Goal: Task Accomplishment & Management: Complete application form

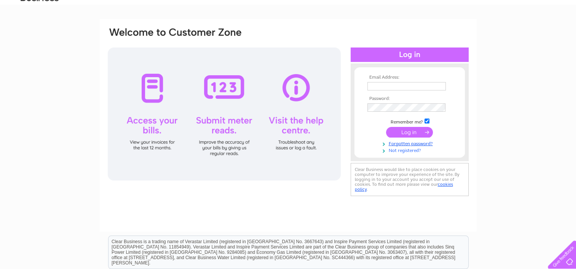
click at [408, 151] on link "Not registered?" at bounding box center [410, 150] width 86 height 7
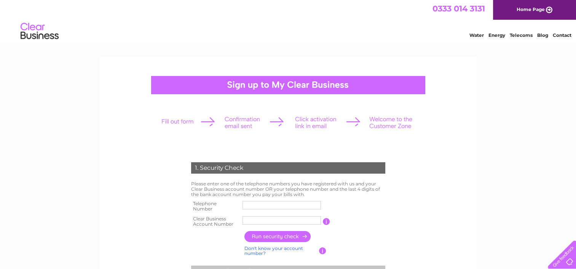
click at [285, 206] on input "text" at bounding box center [281, 205] width 78 height 8
type input "01309250270"
click at [280, 220] on input "text" at bounding box center [281, 221] width 78 height 8
type input "c"
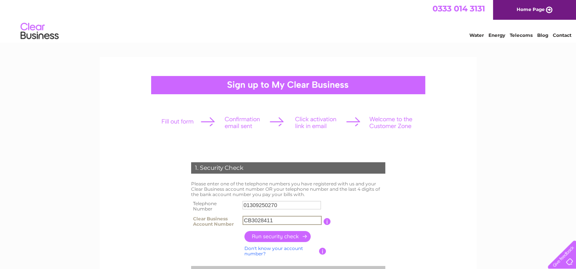
click at [291, 237] on input "button" at bounding box center [277, 236] width 67 height 11
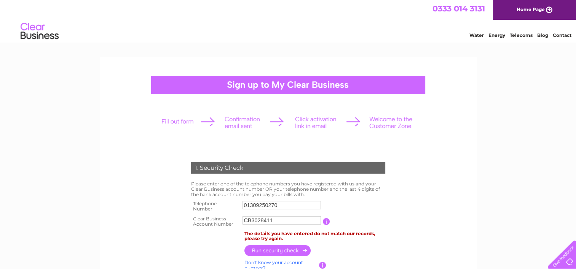
click at [327, 221] on input "button" at bounding box center [326, 221] width 7 height 7
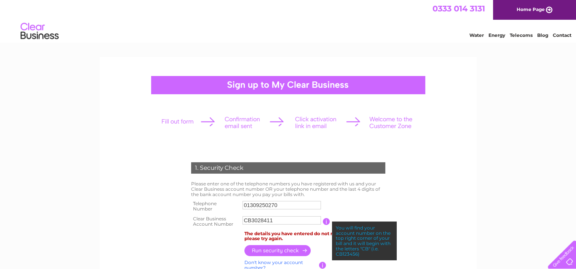
click at [251, 221] on input "CB3028411" at bounding box center [281, 221] width 78 height 8
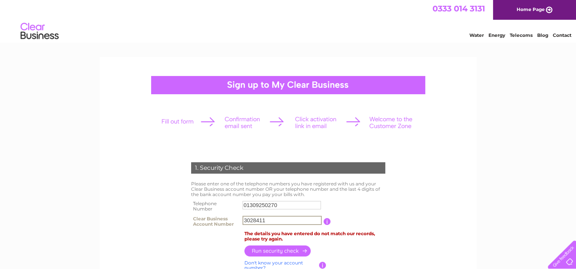
type input "3028411"
click at [273, 251] on input "button" at bounding box center [277, 251] width 67 height 11
drag, startPoint x: 289, startPoint y: 207, endPoint x: 226, endPoint y: 206, distance: 62.1
click at [226, 206] on tr "Telephone Number 01309250270" at bounding box center [288, 206] width 198 height 15
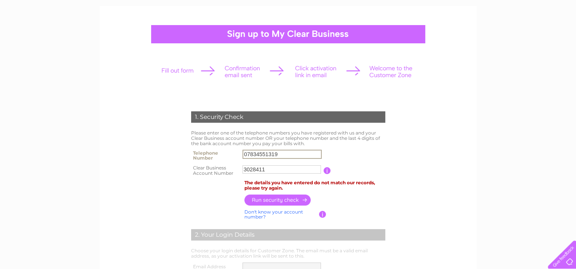
type input "07834551319"
click at [276, 204] on input "button" at bounding box center [277, 200] width 67 height 11
click at [243, 171] on input "3028411" at bounding box center [281, 170] width 78 height 8
type input "CB3028411"
click at [260, 198] on input "button" at bounding box center [277, 199] width 67 height 11
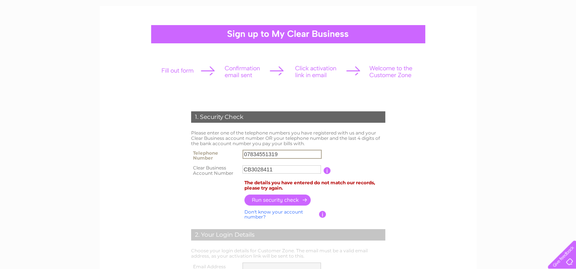
drag, startPoint x: 285, startPoint y: 153, endPoint x: 230, endPoint y: 164, distance: 57.0
click at [230, 164] on tbody "Telephone Number 07834551319 Clear Business Account Number CB3028411 You will f…" at bounding box center [288, 163] width 198 height 30
type input "07724742298"
click at [279, 199] on input "button" at bounding box center [277, 200] width 67 height 11
click at [252, 169] on input "CB3028411" at bounding box center [281, 170] width 78 height 8
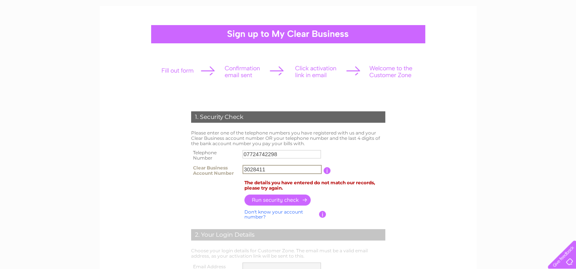
type input "3028411"
click at [269, 198] on input "button" at bounding box center [277, 199] width 67 height 11
click at [123, 178] on form "1. Security Check Please enter one of the telephone numbers you have registered…" at bounding box center [288, 245] width 362 height 299
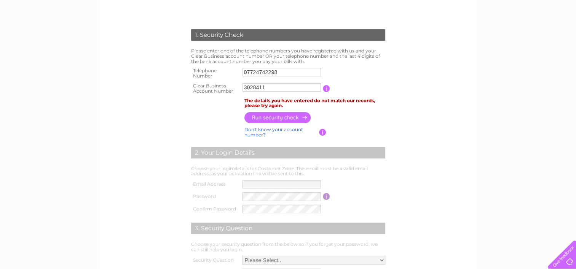
scroll to position [134, 0]
click at [322, 131] on input "button" at bounding box center [322, 132] width 7 height 7
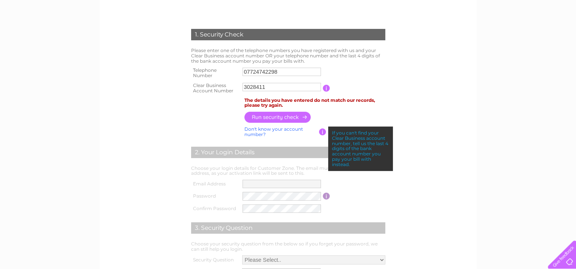
click at [406, 88] on form "1. Security Check Please enter one of the telephone numbers you have registered…" at bounding box center [288, 163] width 362 height 299
